Goal: Task Accomplishment & Management: Complete application form

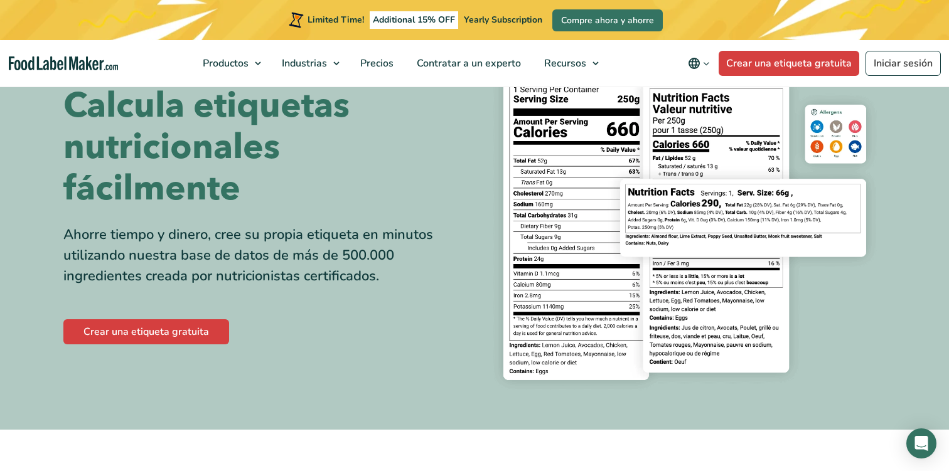
scroll to position [86, 0]
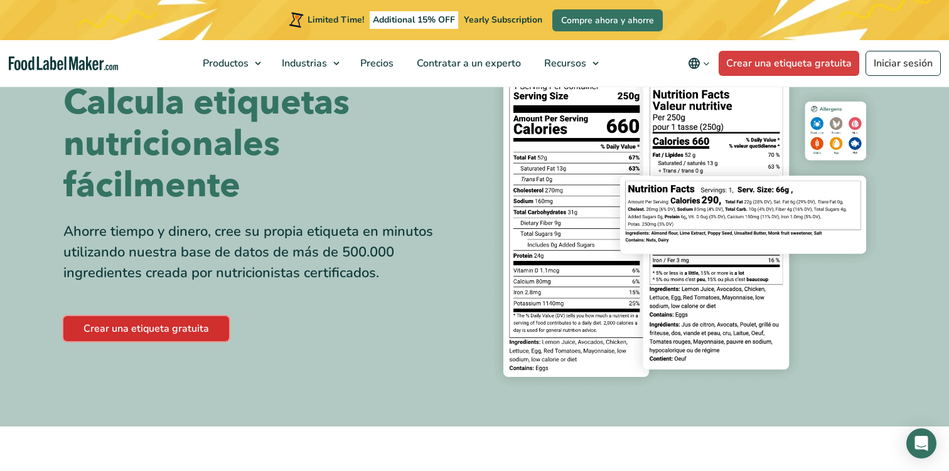
click at [195, 330] on link "Crear una etiqueta gratuita" at bounding box center [146, 328] width 166 height 25
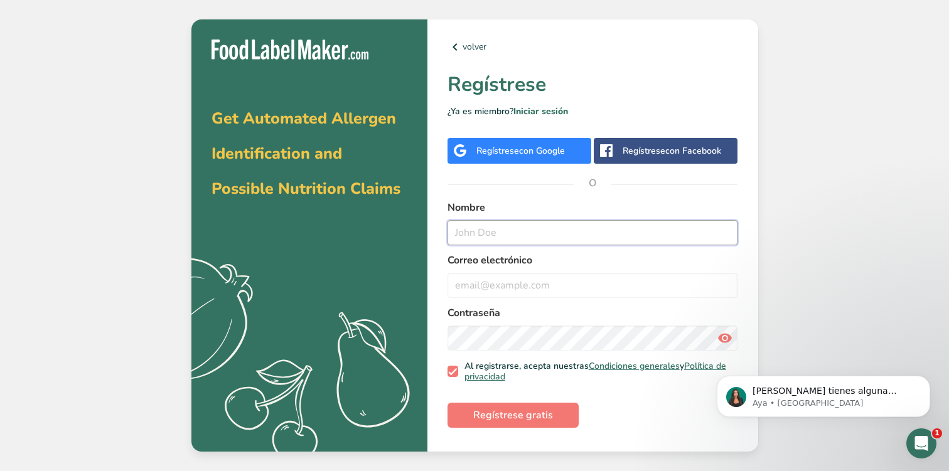
click at [545, 235] on input "text" at bounding box center [592, 232] width 291 height 25
type input "Hermes"
type input "[EMAIL_ADDRESS][DOMAIN_NAME]"
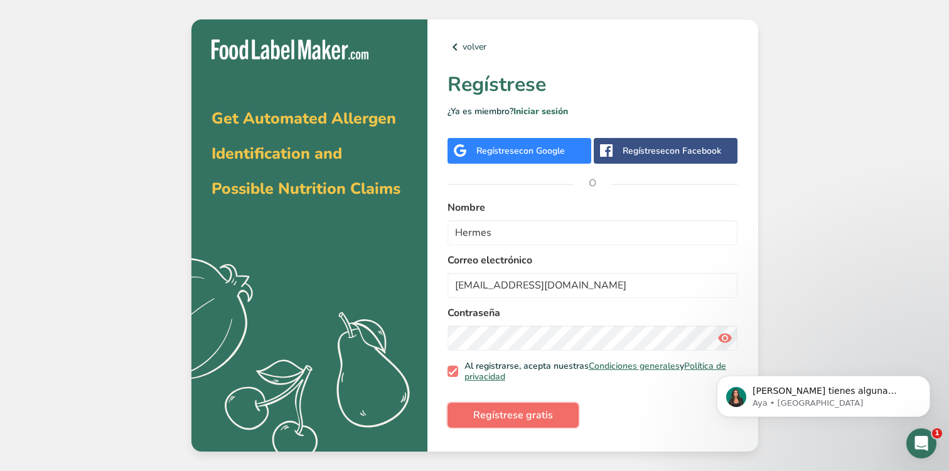
click at [532, 412] on span "Regístrese gratis" at bounding box center [513, 415] width 80 height 15
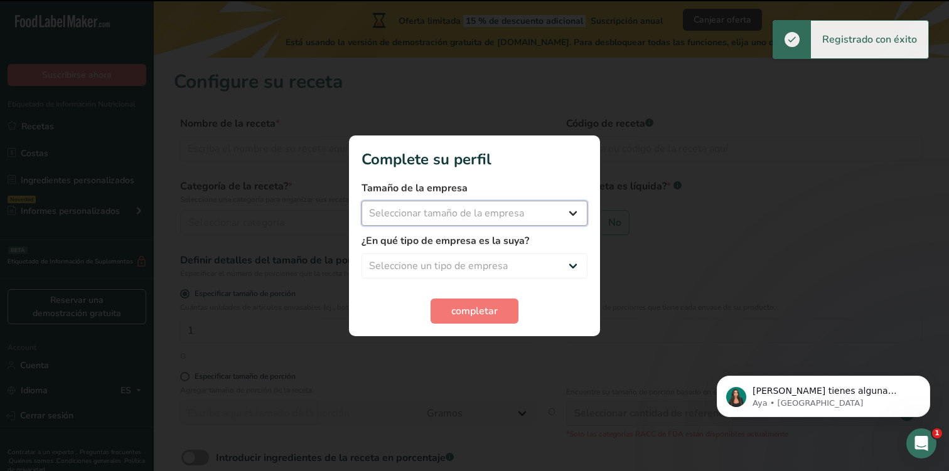
click at [512, 212] on select "Seleccionar tamaño de la empresa Menos de 10 empleados De 10 a 50 empleados De …" at bounding box center [475, 213] width 226 height 25
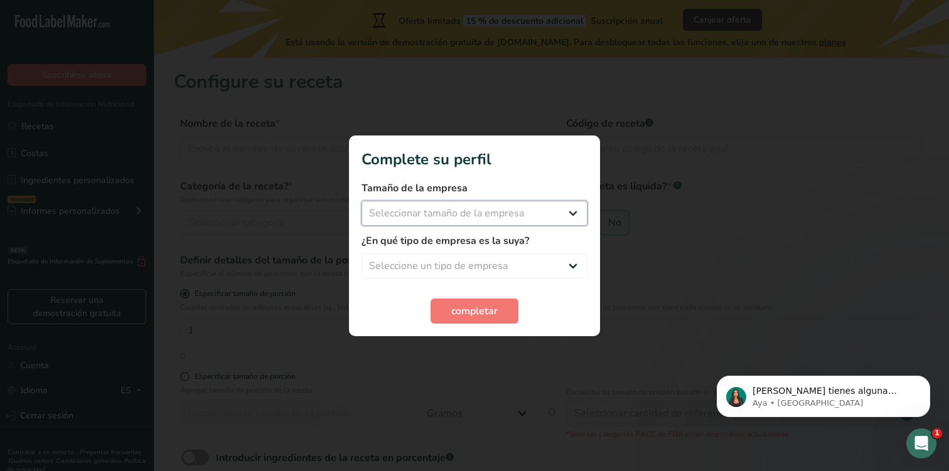
select select "2"
click at [362, 201] on select "Seleccionar tamaño de la empresa Menos de 10 empleados De 10 a 50 empleados De …" at bounding box center [475, 213] width 226 height 25
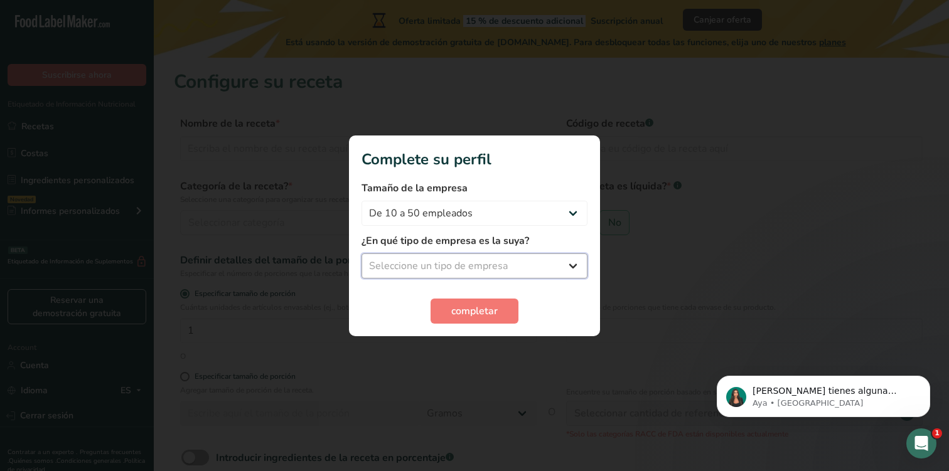
click at [494, 264] on select "Seleccione un tipo de empresa Fabricante de alimentos envasados Restaurante y c…" at bounding box center [475, 266] width 226 height 25
select select "4"
click at [362, 254] on select "Seleccione un tipo de empresa Fabricante de alimentos envasados Restaurante y c…" at bounding box center [475, 266] width 226 height 25
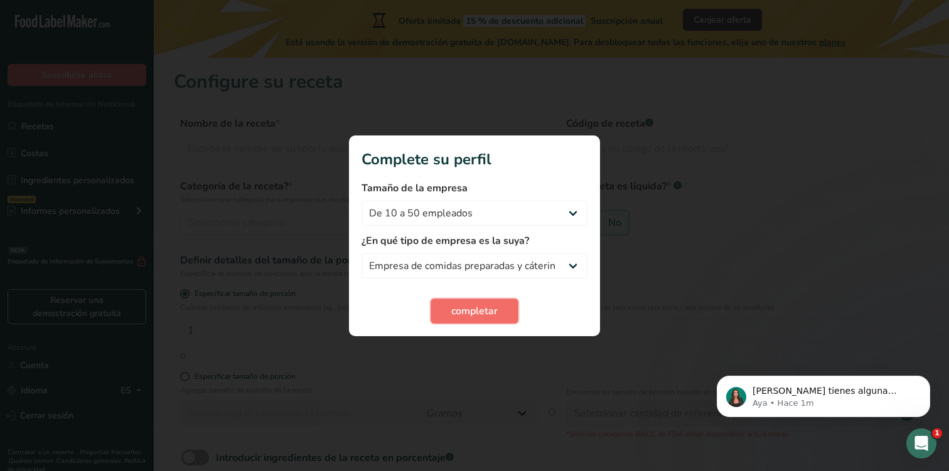
click at [483, 309] on span "completar" at bounding box center [474, 311] width 46 height 15
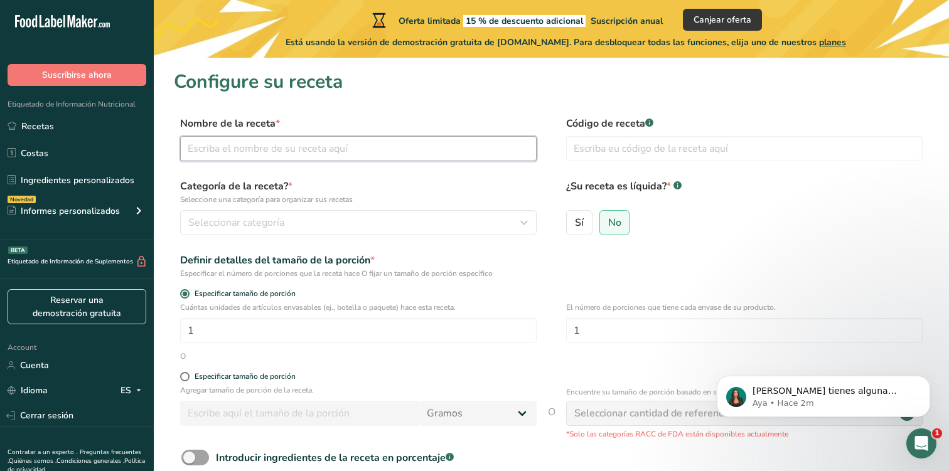
click at [367, 148] on input "text" at bounding box center [358, 148] width 356 height 25
click at [449, 155] on input "text" at bounding box center [358, 148] width 356 height 25
click at [394, 153] on input "text" at bounding box center [358, 148] width 356 height 25
click at [630, 294] on div "Especificar tamaño de porción" at bounding box center [551, 295] width 755 height 13
